Goal: Task Accomplishment & Management: Manage account settings

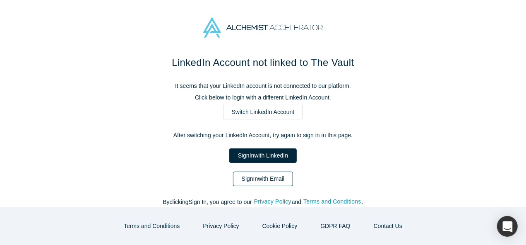
click at [252, 176] on link "Sign In with Email" at bounding box center [263, 178] width 60 height 14
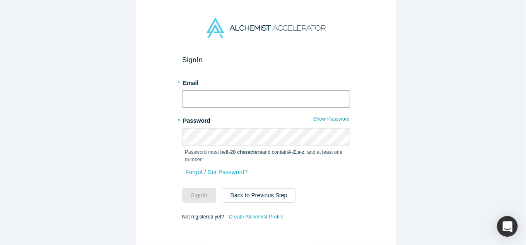
click at [241, 98] on input "text" at bounding box center [266, 98] width 168 height 17
type input "mia@alchemistaccelerator.com"
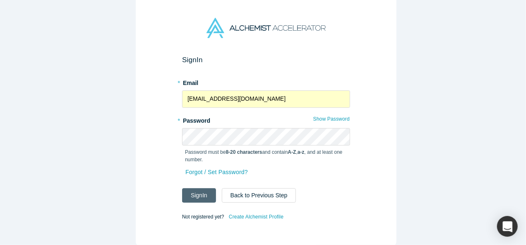
click at [192, 191] on button "Sign In" at bounding box center [199, 195] width 34 height 14
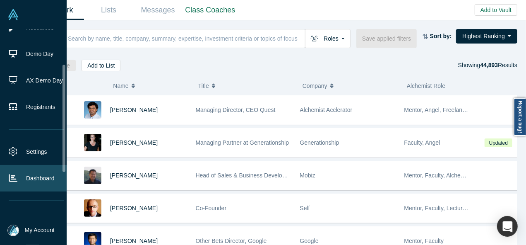
scroll to position [72, 0]
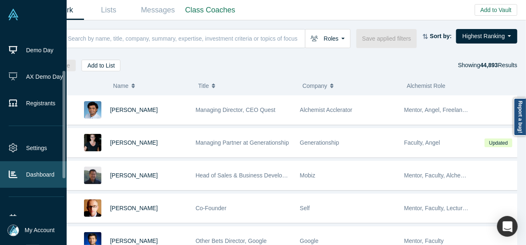
drag, startPoint x: 64, startPoint y: 131, endPoint x: 59, endPoint y: 172, distance: 41.3
click at [59, 172] on ul "People Startups Resources Demo Day AX Demo Day Registrants Settings Dashboard E…" at bounding box center [33, 122] width 67 height 187
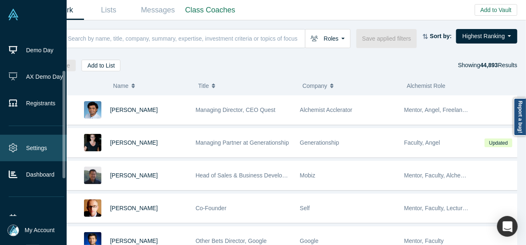
click at [34, 144] on link "Settings" at bounding box center [36, 148] width 73 height 26
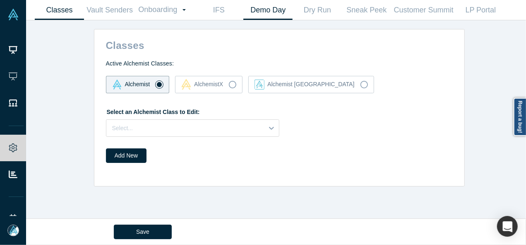
click at [267, 15] on link "Demo Day" at bounding box center [267, 9] width 49 height 19
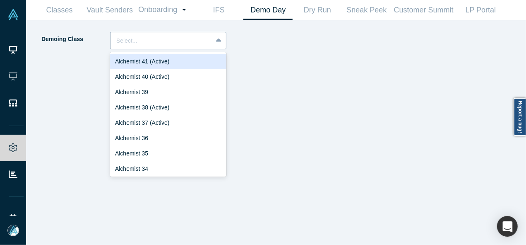
click at [177, 39] on div at bounding box center [161, 41] width 90 height 10
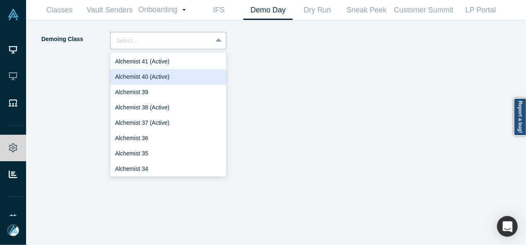
click at [152, 73] on div "Alchemist 40 (Active)" at bounding box center [168, 76] width 116 height 15
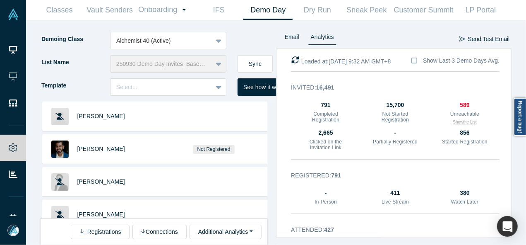
click at [454, 123] on button "Show the List" at bounding box center [465, 122] width 24 height 6
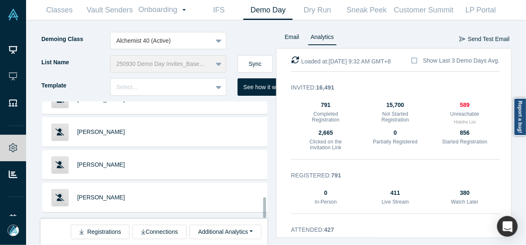
scroll to position [545, 0]
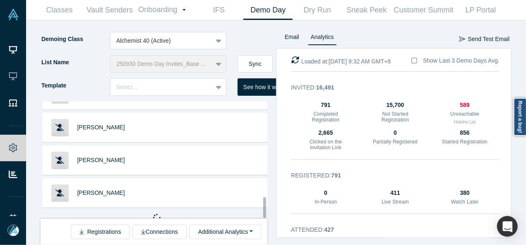
drag, startPoint x: 264, startPoint y: 117, endPoint x: 264, endPoint y: 219, distance: 102.2
click at [264, 219] on div "Kate Clark Andrew Hong Marcus Chan Loren Savini Baptiste Bel Austin Wills Caryn…" at bounding box center [159, 172] width 236 height 143
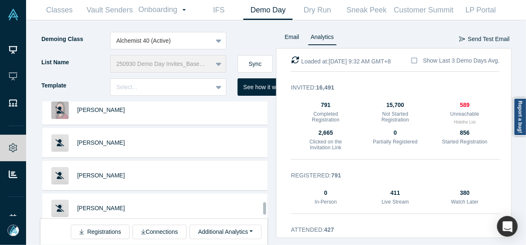
scroll to position [1193, 0]
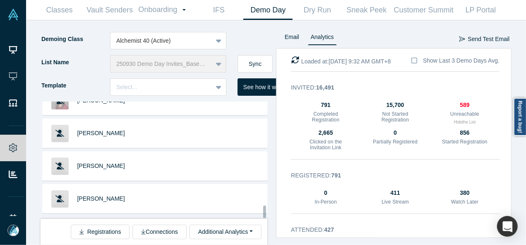
drag, startPoint x: 264, startPoint y: 155, endPoint x: 265, endPoint y: 216, distance: 61.3
click at [265, 216] on div at bounding box center [264, 211] width 3 height 12
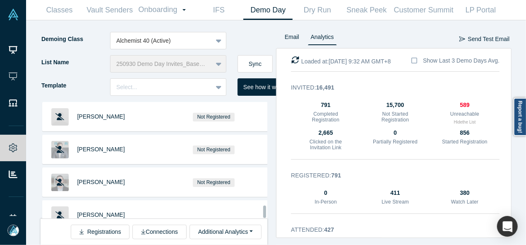
scroll to position [1842, 0]
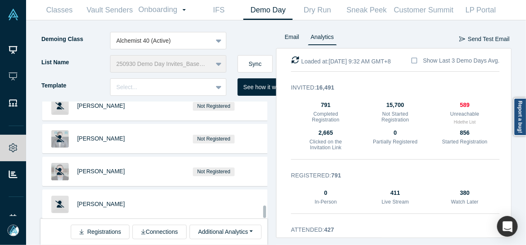
drag, startPoint x: 264, startPoint y: 176, endPoint x: 263, endPoint y: 215, distance: 39.3
click at [263, 215] on div "Kate Clark Andrew Hong Marcus Chan Loren Savini Baptiste Bel Austin Wills Caryn…" at bounding box center [154, 159] width 227 height 117
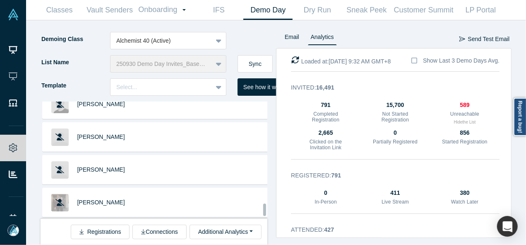
scroll to position [2482, 0]
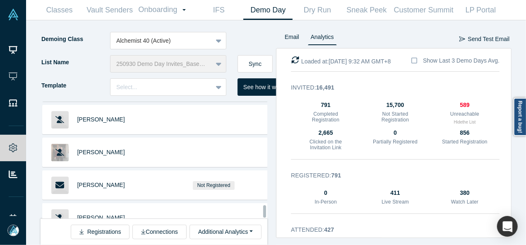
drag, startPoint x: 264, startPoint y: 186, endPoint x: 263, endPoint y: 212, distance: 26.1
click at [263, 212] on div at bounding box center [264, 211] width 3 height 12
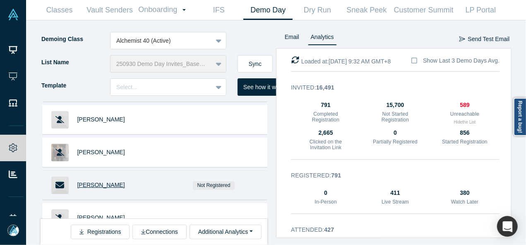
click at [101, 181] on span "Sean Elmurib" at bounding box center [101, 184] width 48 height 7
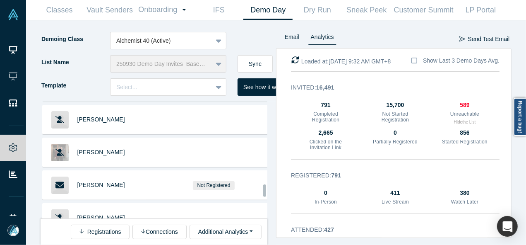
click at [265, 192] on div at bounding box center [264, 190] width 3 height 12
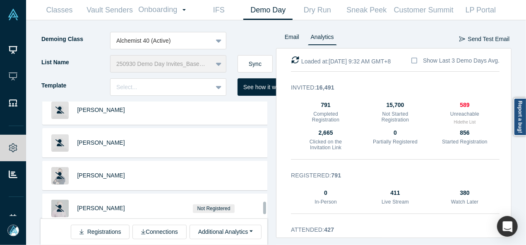
scroll to position [3060, 0]
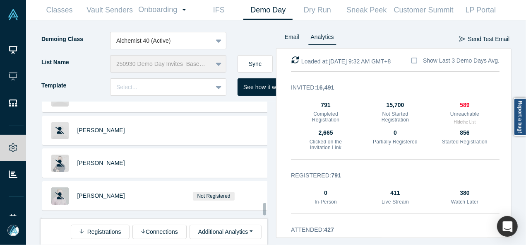
drag, startPoint x: 264, startPoint y: 191, endPoint x: 262, endPoint y: 209, distance: 18.7
click at [262, 209] on div "Kate Clark Andrew Hong Marcus Chan Loren Savini Baptiste Bel Austin Wills Caryn…" at bounding box center [154, 159] width 227 height 117
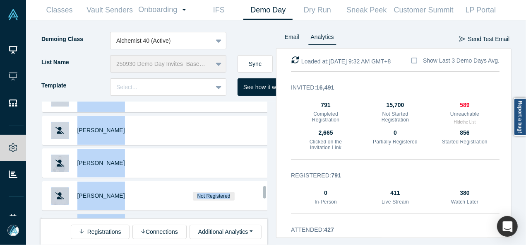
click at [111, 225] on span "Kwok Zhong Li" at bounding box center [101, 228] width 48 height 7
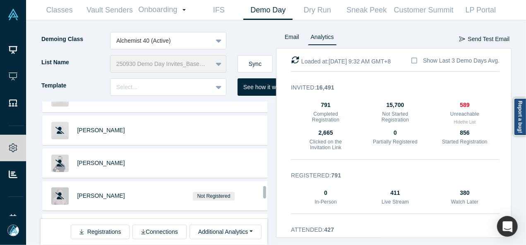
click at [264, 194] on div at bounding box center [264, 192] width 3 height 12
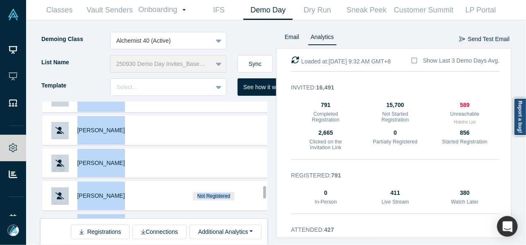
click at [252, 214] on div "Not Registered" at bounding box center [213, 228] width 107 height 29
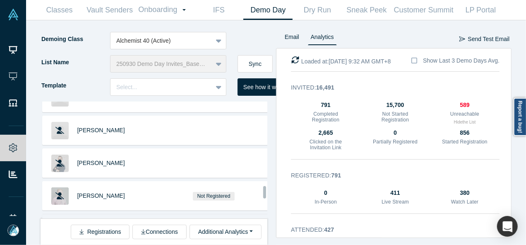
drag, startPoint x: 262, startPoint y: 193, endPoint x: 258, endPoint y: 202, distance: 9.6
click at [258, 214] on div "Not Registered" at bounding box center [214, 228] width 116 height 29
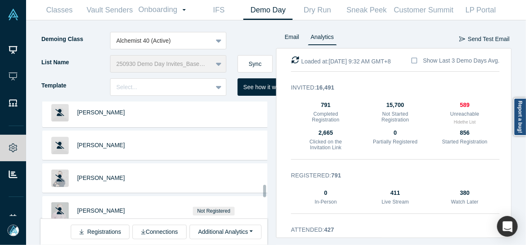
scroll to position [3105, 0]
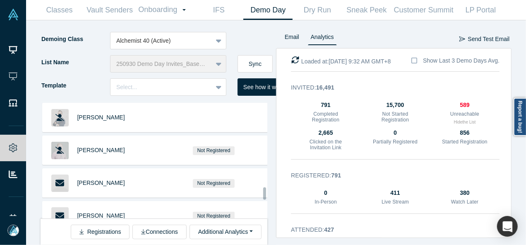
click at [264, 193] on div at bounding box center [264, 193] width 3 height 12
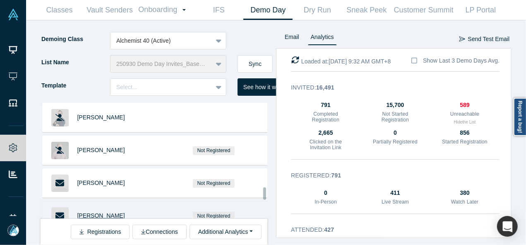
click at [83, 212] on span "[PERSON_NAME]" at bounding box center [101, 215] width 48 height 7
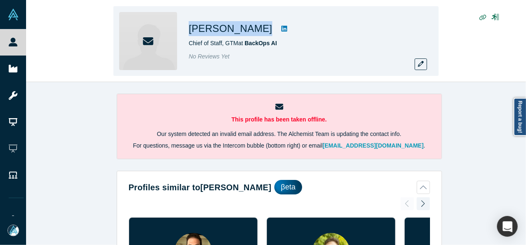
drag, startPoint x: 246, startPoint y: 30, endPoint x: 187, endPoint y: 29, distance: 59.2
click at [187, 29] on div "[PERSON_NAME] Chief of Staff, GTM at BackOps AI No Reviews Yet" at bounding box center [275, 41] width 325 height 70
copy div "Sean Elmurib"
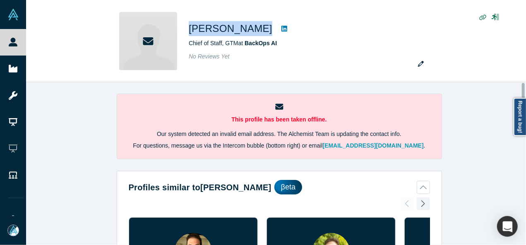
scroll to position [505, 0]
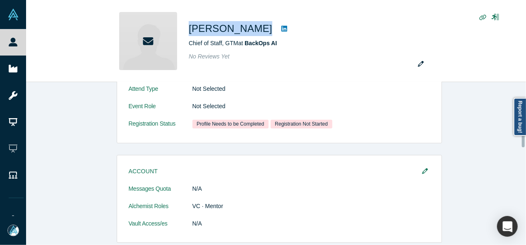
drag, startPoint x: 524, startPoint y: 139, endPoint x: 525, endPoint y: 152, distance: 13.3
click at [525, 152] on div at bounding box center [524, 163] width 2 height 161
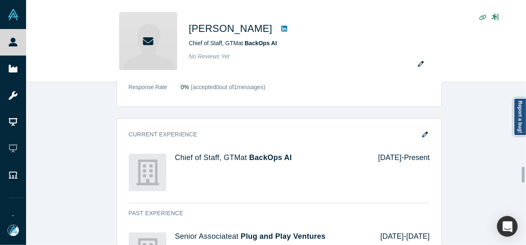
scroll to position [871, 0]
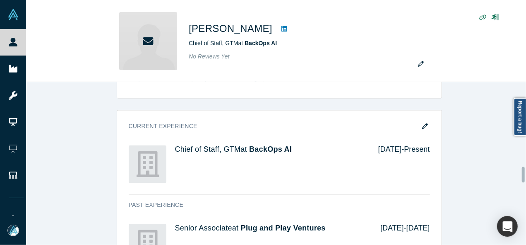
drag, startPoint x: 524, startPoint y: 145, endPoint x: 520, endPoint y: 180, distance: 35.4
click at [520, 180] on div "This profile has been taken offline. Our system detected an invalid email addre…" at bounding box center [276, 163] width 500 height 163
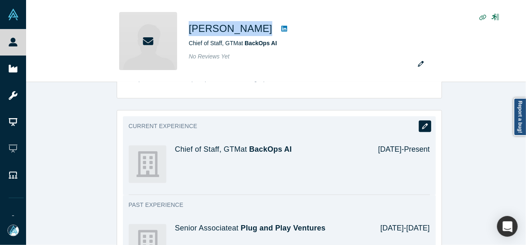
click at [424, 124] on icon "button" at bounding box center [425, 126] width 6 height 6
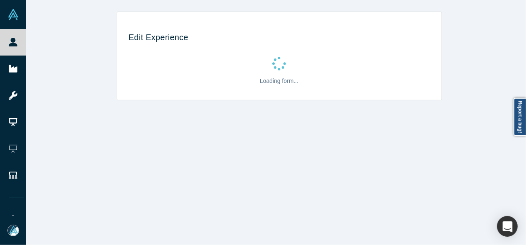
scroll to position [0, 0]
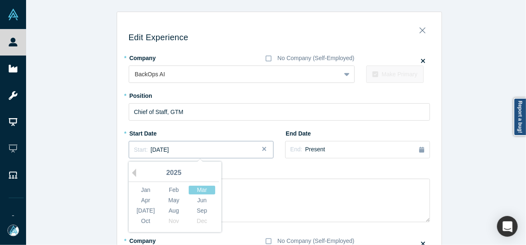
click at [193, 154] on button "Start: March 2025" at bounding box center [201, 149] width 145 height 17
click at [171, 185] on div "Feb" at bounding box center [174, 189] width 26 height 9
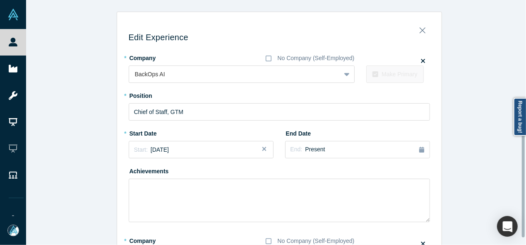
scroll to position [214, 0]
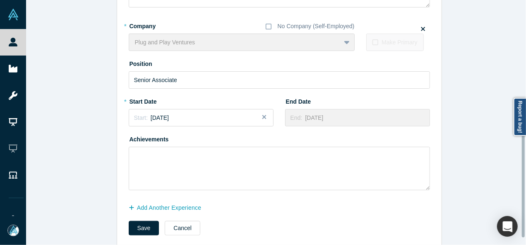
click at [523, 174] on div at bounding box center [524, 122] width 2 height 243
click at [141, 226] on button "Save" at bounding box center [144, 228] width 31 height 14
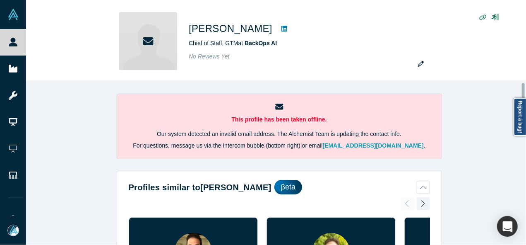
scroll to position [514, 0]
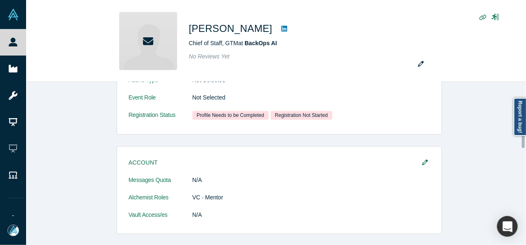
click at [524, 140] on div at bounding box center [524, 163] width 2 height 161
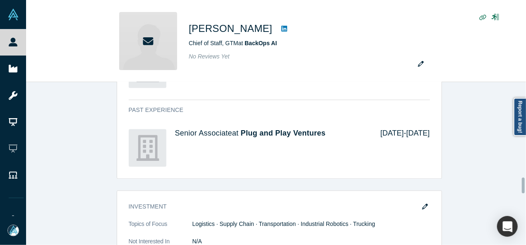
scroll to position [1013, 0]
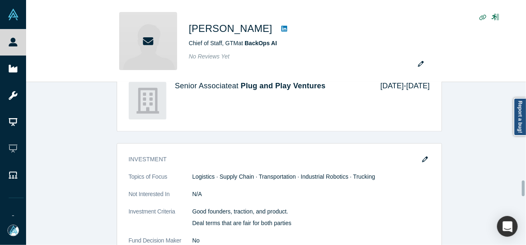
drag, startPoint x: 524, startPoint y: 140, endPoint x: 520, endPoint y: 188, distance: 48.2
click at [520, 188] on div "This profile has been taken offline. Our system detected an invalid email addre…" at bounding box center [276, 163] width 500 height 163
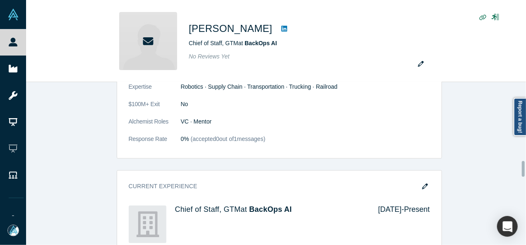
scroll to position [806, 0]
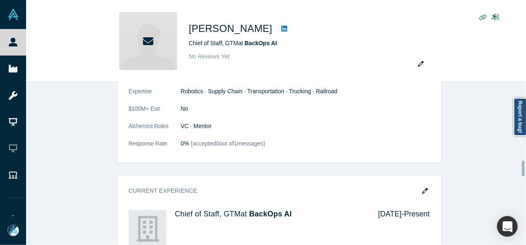
drag, startPoint x: 524, startPoint y: 186, endPoint x: 526, endPoint y: 166, distance: 19.9
click at [526, 166] on div "This profile has been taken offline. Our system detected an invalid email addre…" at bounding box center [276, 163] width 500 height 163
